Goal: Task Accomplishment & Management: Use online tool/utility

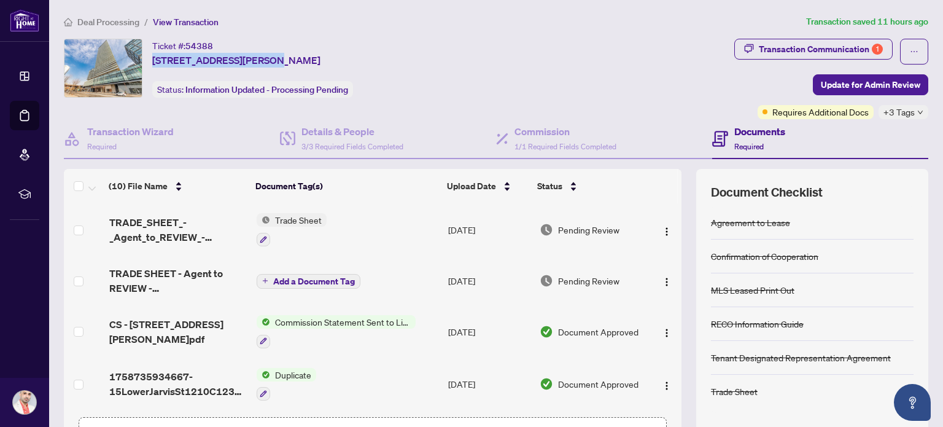
click at [110, 23] on span "Deal Processing" at bounding box center [108, 22] width 62 height 11
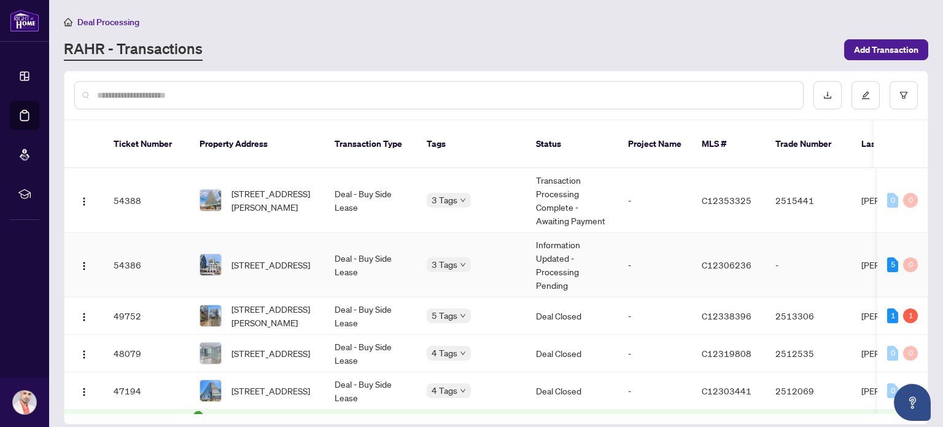
click at [277, 260] on span "[STREET_ADDRESS]" at bounding box center [271, 265] width 79 height 14
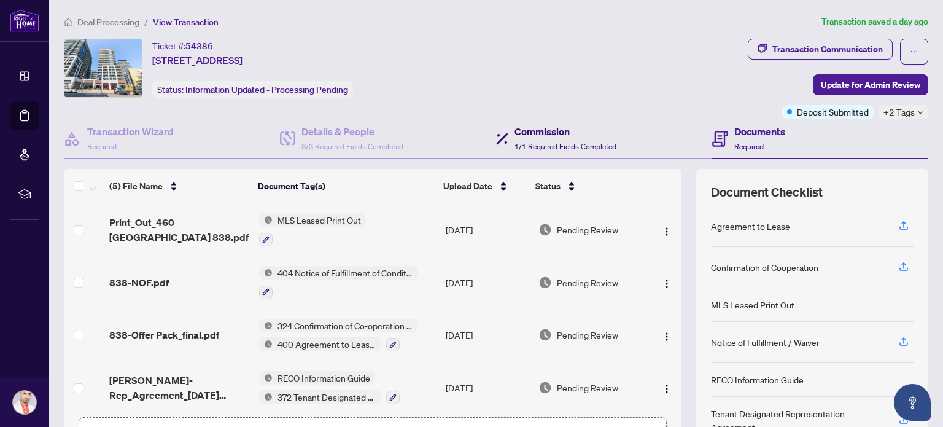
click at [567, 134] on h4 "Commission" at bounding box center [566, 131] width 102 height 15
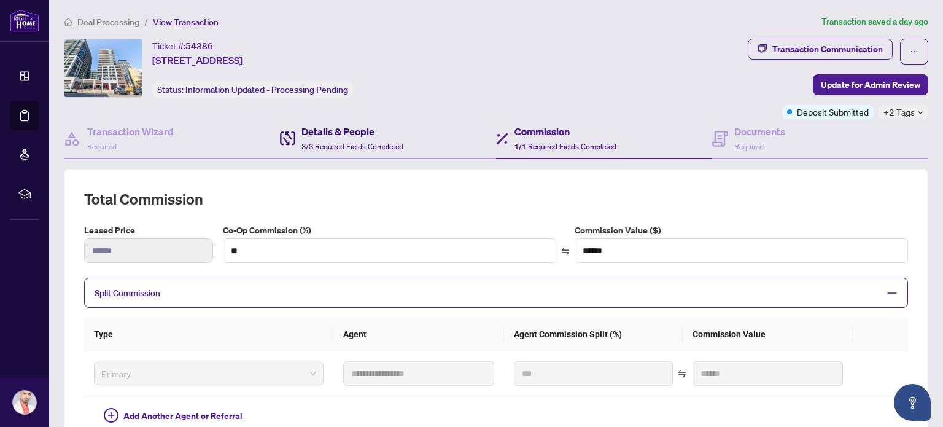
click at [348, 139] on div "Details & People 3/3 Required Fields Completed" at bounding box center [353, 138] width 102 height 29
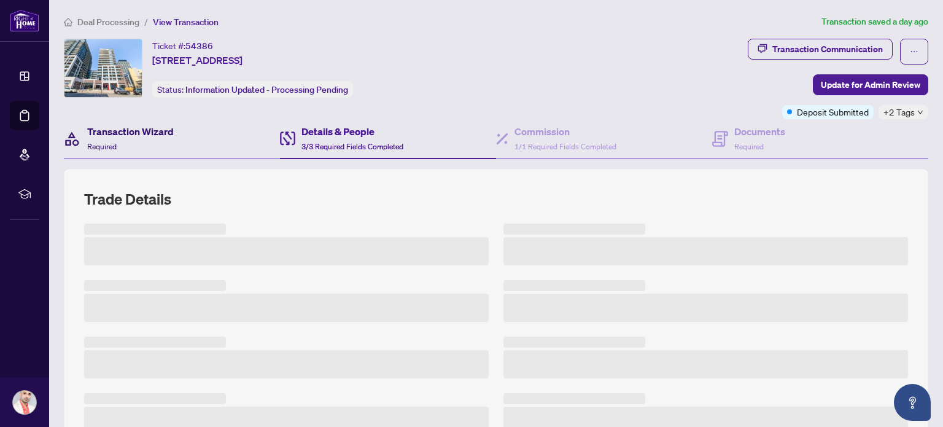
click at [115, 129] on h4 "Transaction Wizard" at bounding box center [130, 131] width 87 height 15
